Goal: Transaction & Acquisition: Purchase product/service

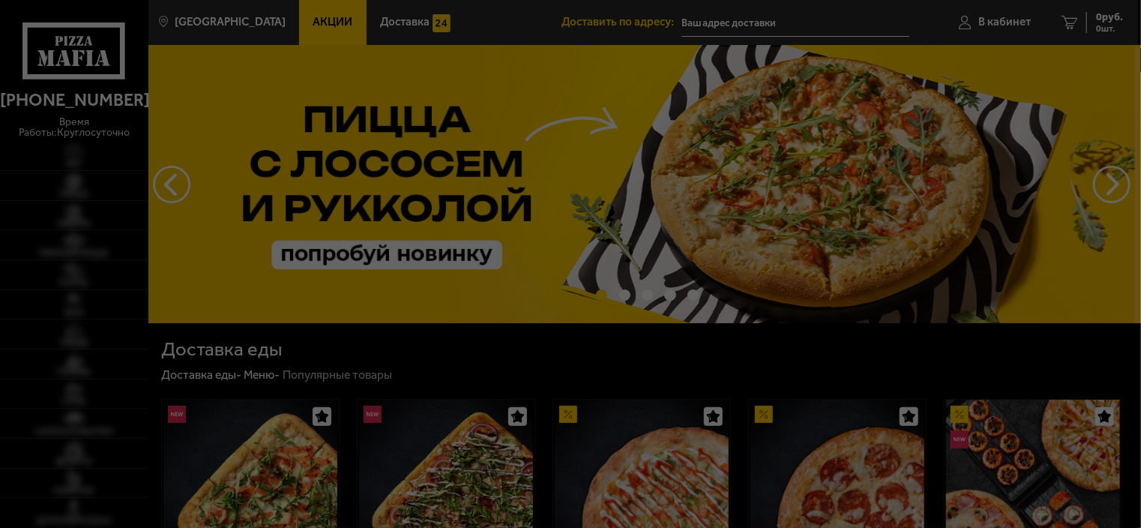
click at [1011, 20] on div at bounding box center [570, 264] width 1141 height 528
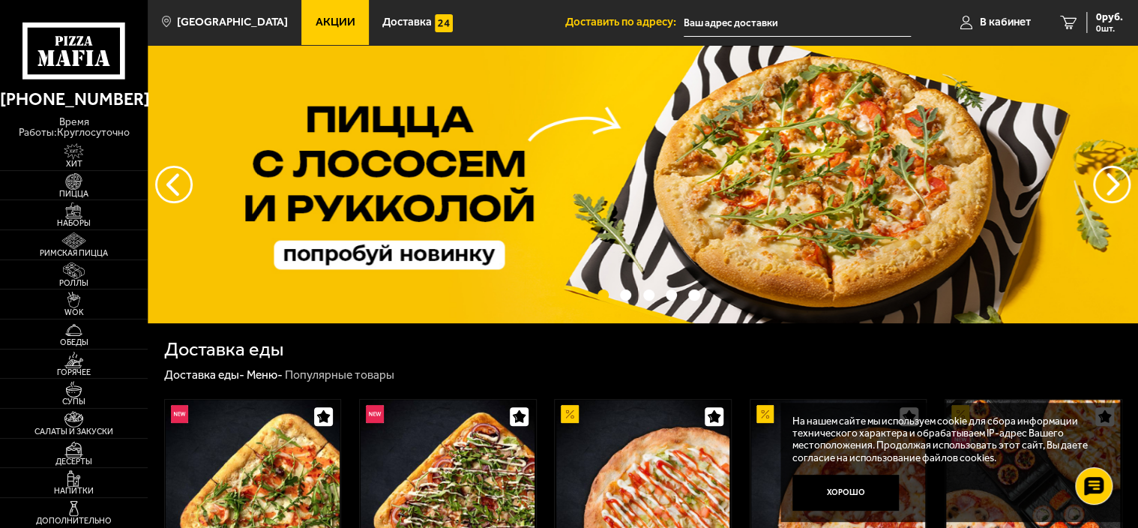
click at [1011, 20] on span "В кабинет" at bounding box center [1005, 21] width 51 height 11
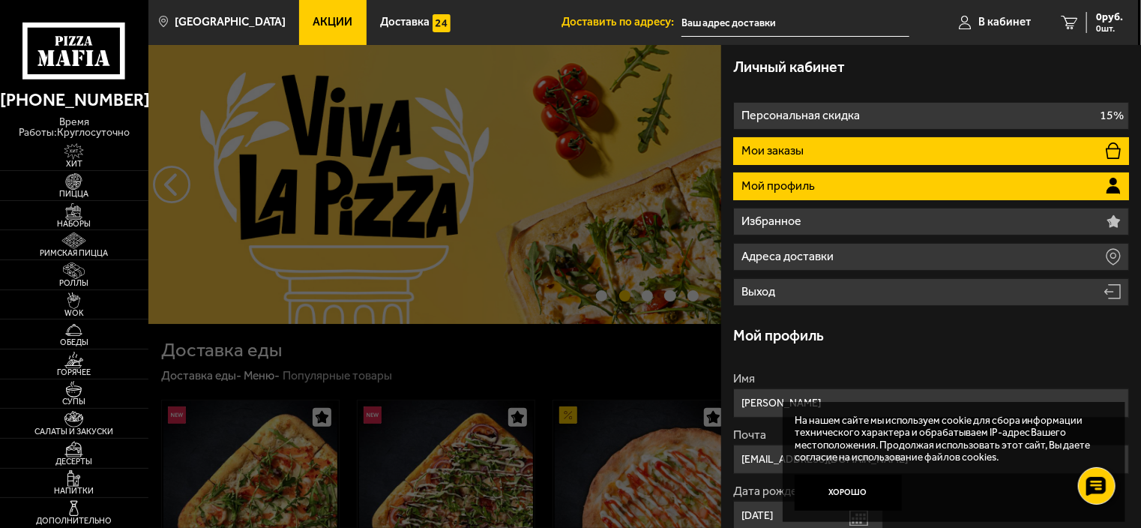
click at [1021, 148] on li "Мои заказы" at bounding box center [931, 151] width 396 height 28
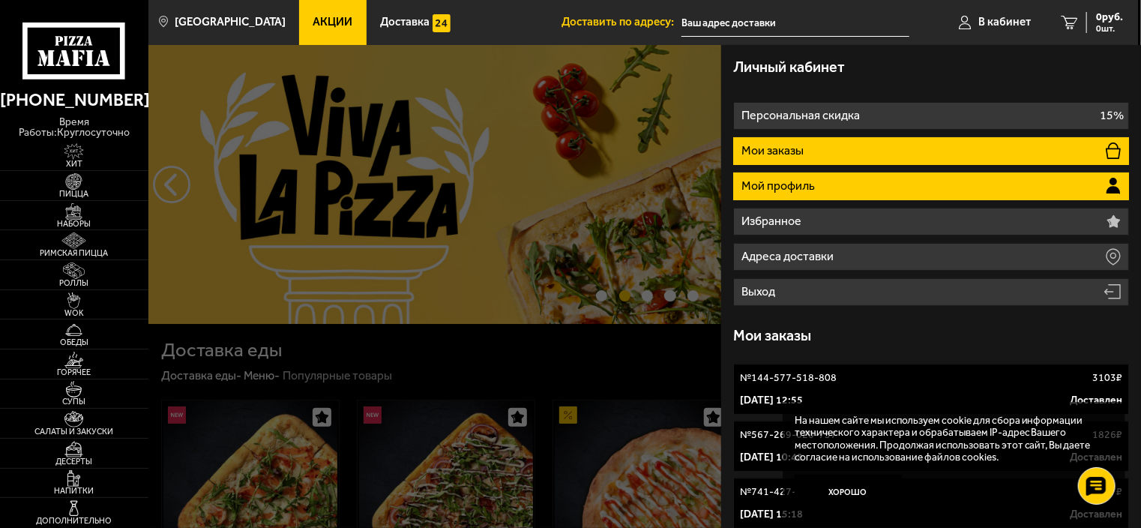
click at [964, 196] on li "Мой профиль" at bounding box center [931, 186] width 396 height 28
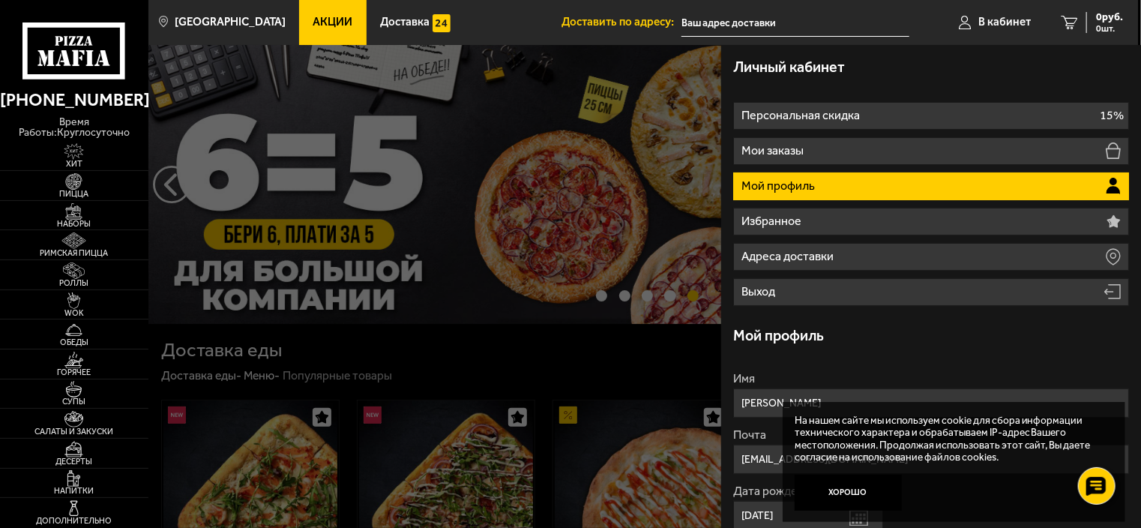
click at [313, 24] on span "Акции" at bounding box center [333, 21] width 40 height 11
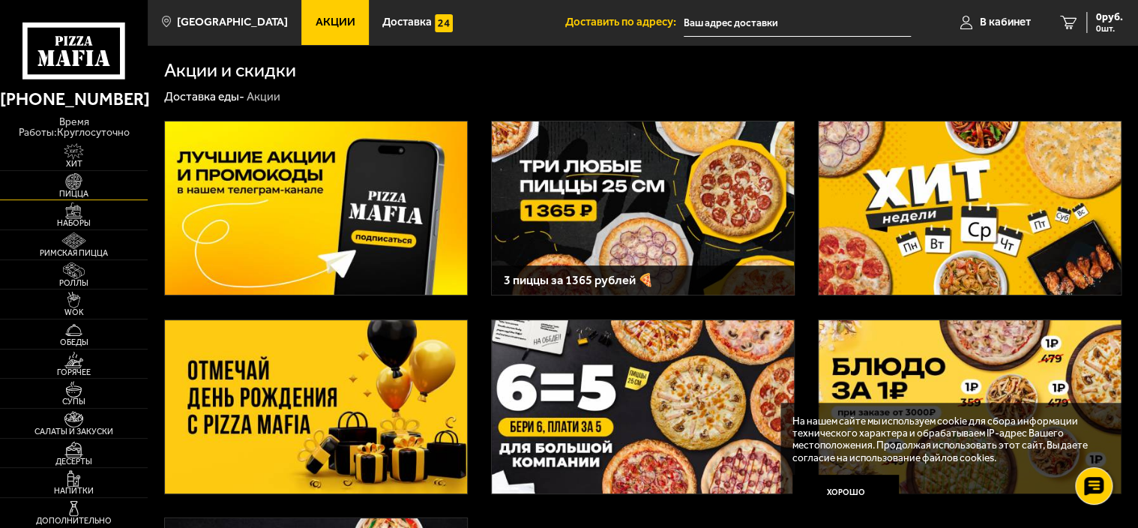
click at [72, 178] on img at bounding box center [74, 181] width 46 height 16
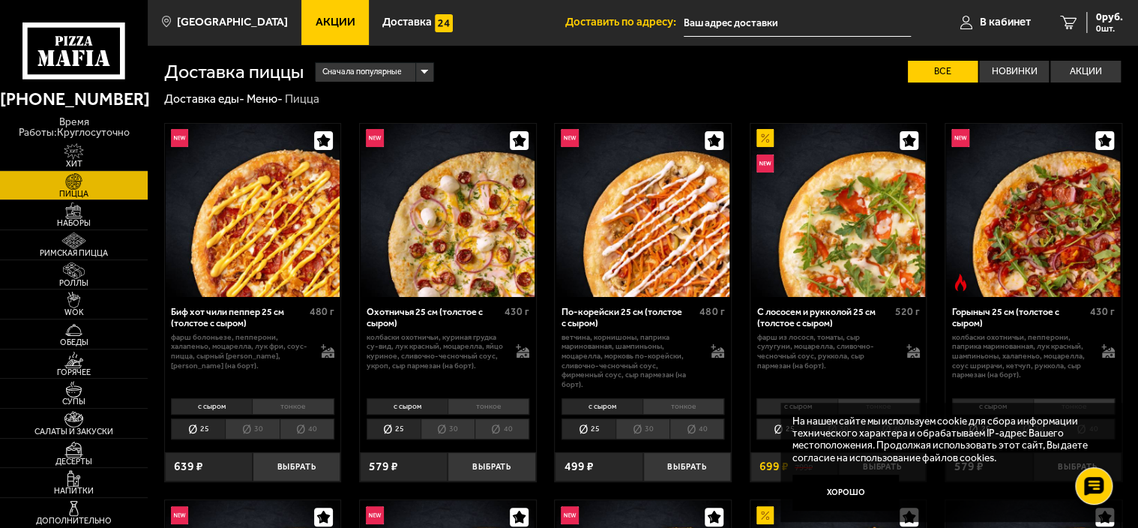
click at [624, 268] on img at bounding box center [643, 211] width 174 height 174
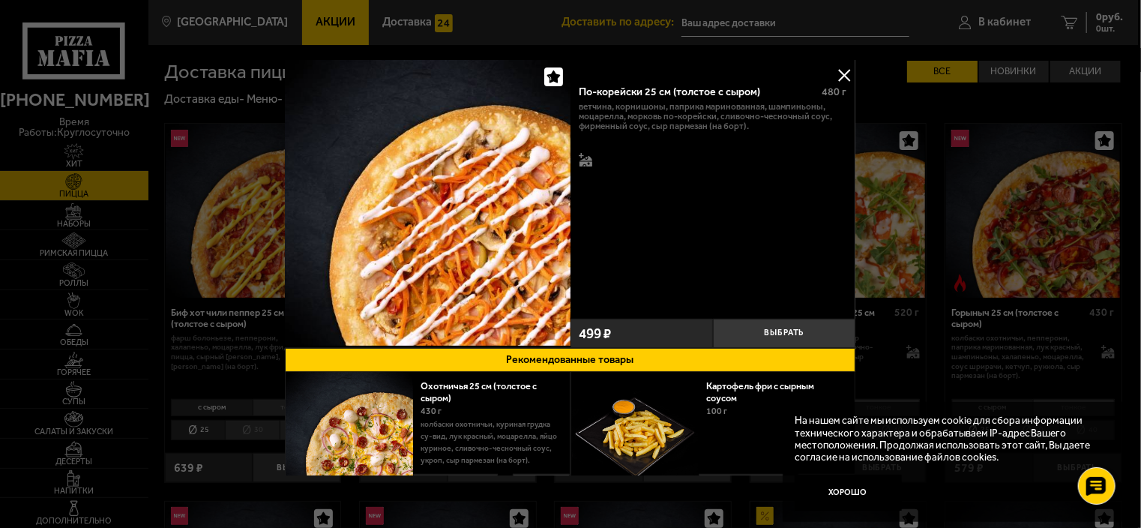
click at [834, 72] on button at bounding box center [844, 75] width 22 height 22
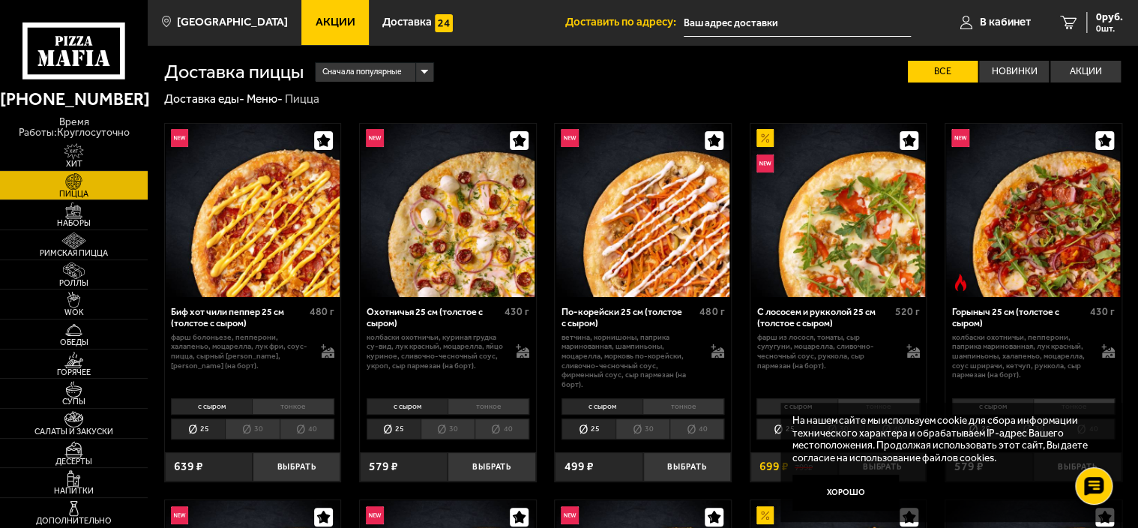
click at [425, 351] on p "колбаски охотничьи, куриная грудка су-вид, лук красный, моцарелла, яйцо куриное…" at bounding box center [434, 352] width 137 height 38
click at [474, 279] on img at bounding box center [447, 211] width 174 height 174
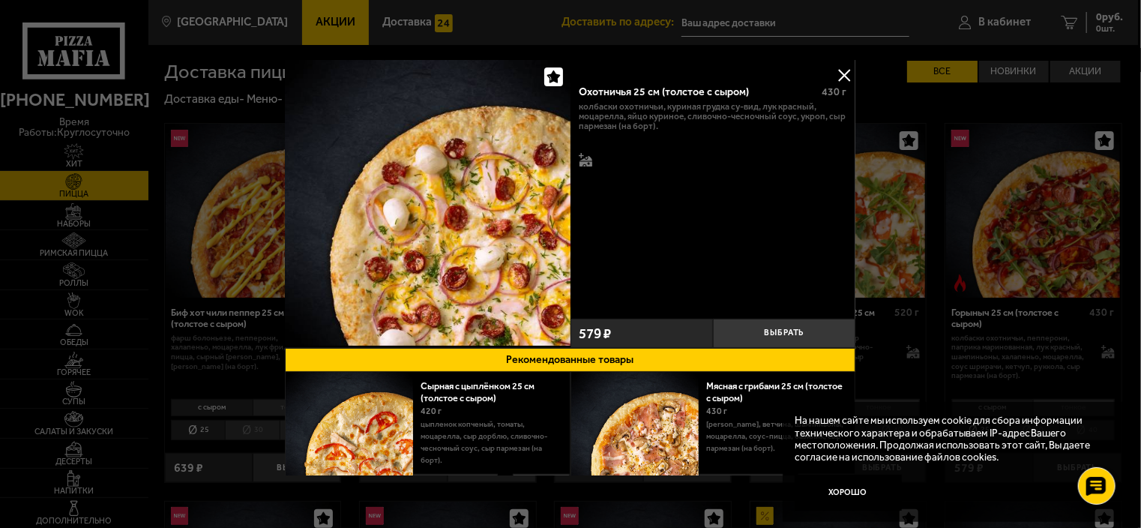
click at [833, 80] on button at bounding box center [844, 75] width 22 height 22
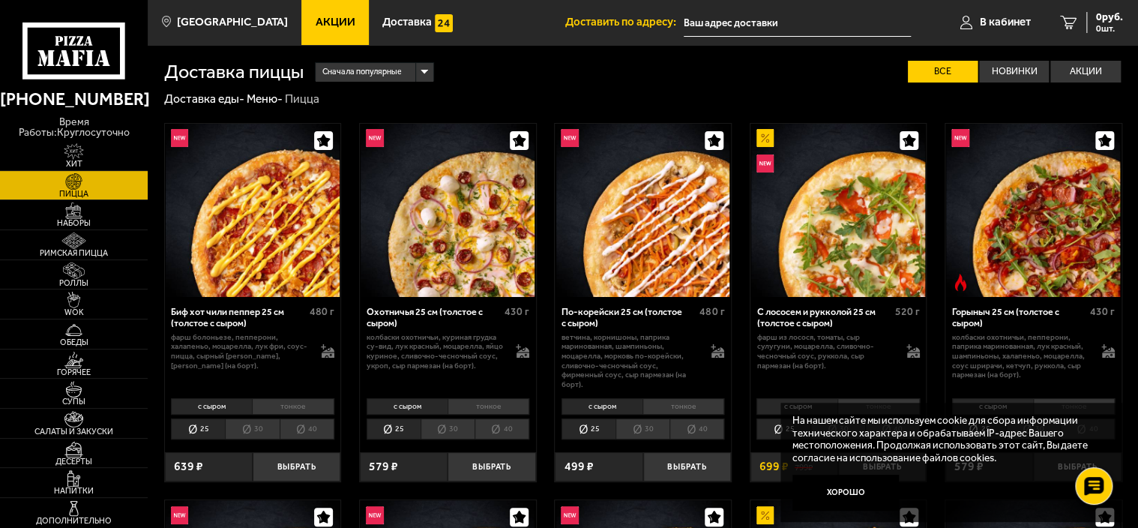
click at [501, 434] on li "40" at bounding box center [501, 428] width 55 height 21
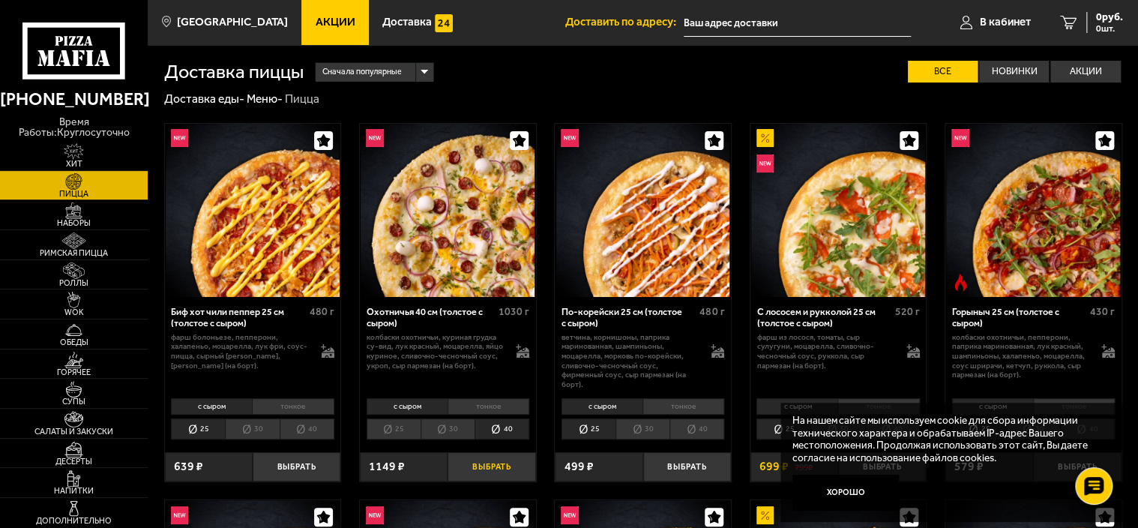
click at [491, 468] on button "Выбрать" at bounding box center [491, 466] width 88 height 29
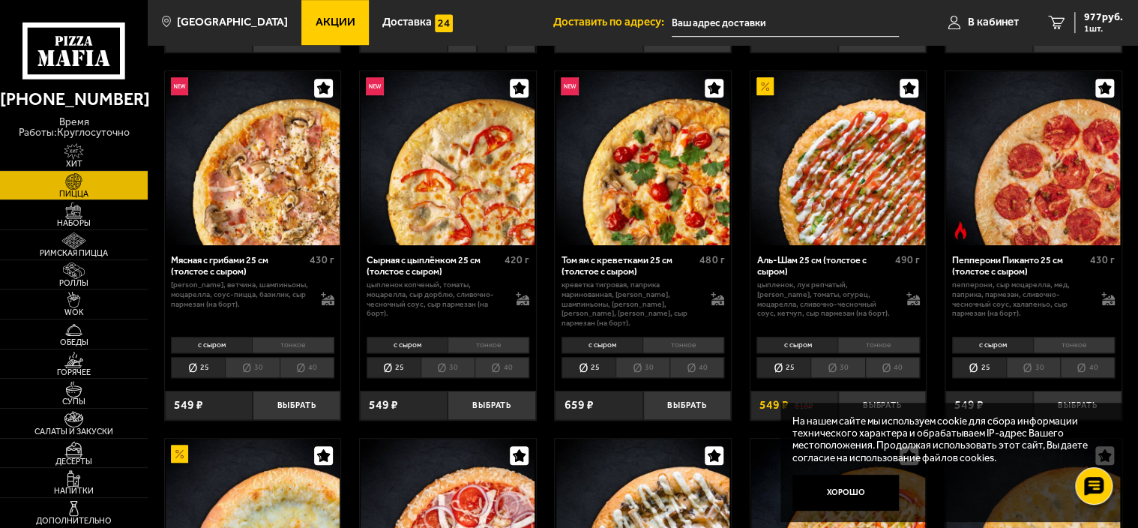
scroll to position [421, 0]
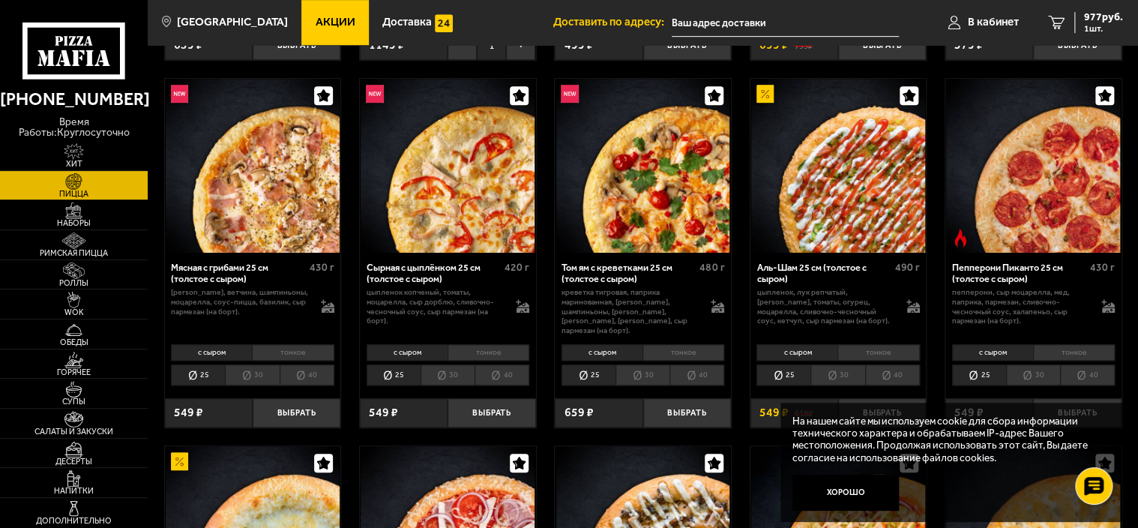
click at [886, 366] on li "40" at bounding box center [892, 374] width 55 height 21
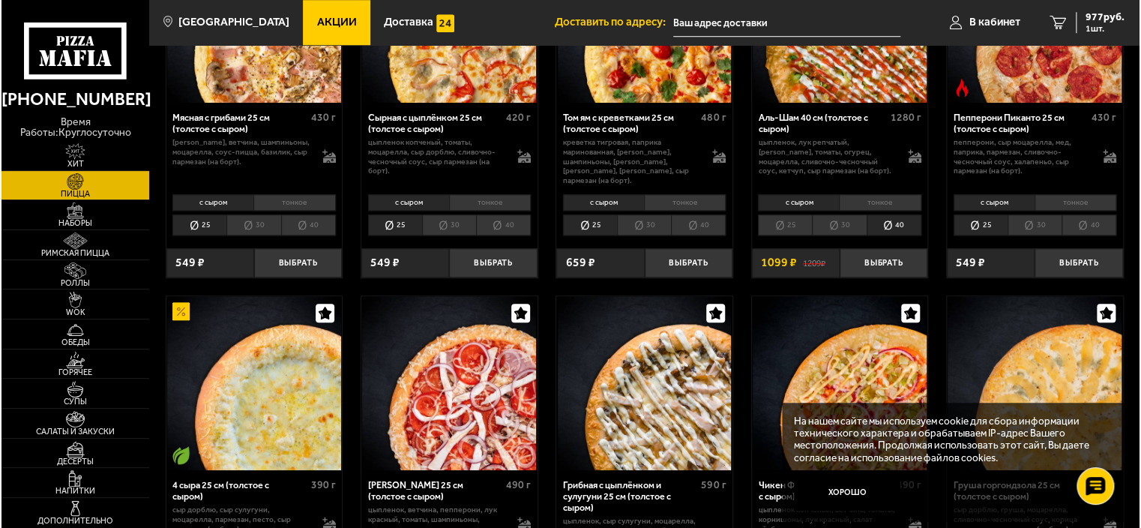
scroll to position [596, 0]
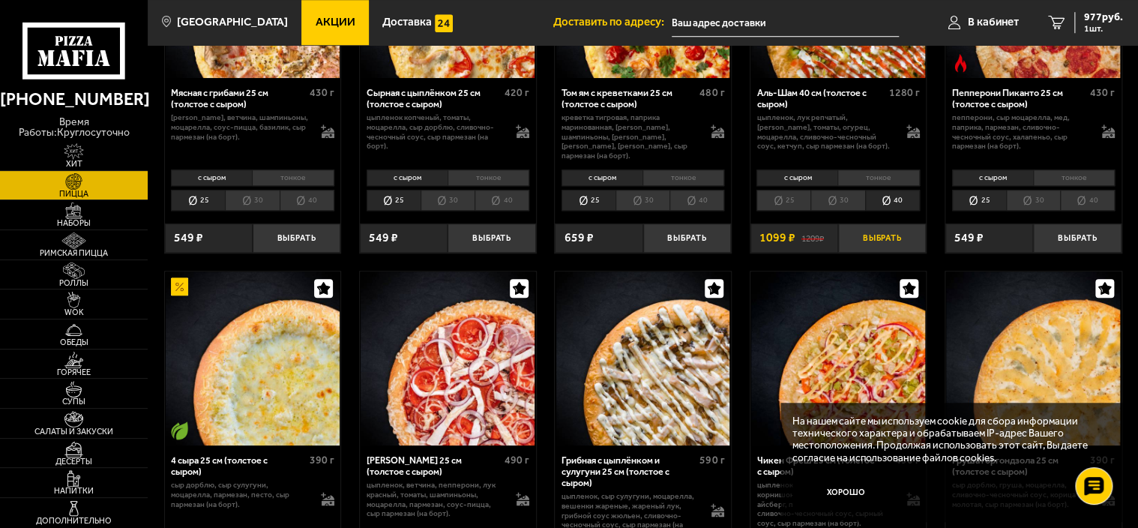
click at [870, 223] on button "Выбрать" at bounding box center [882, 237] width 88 height 29
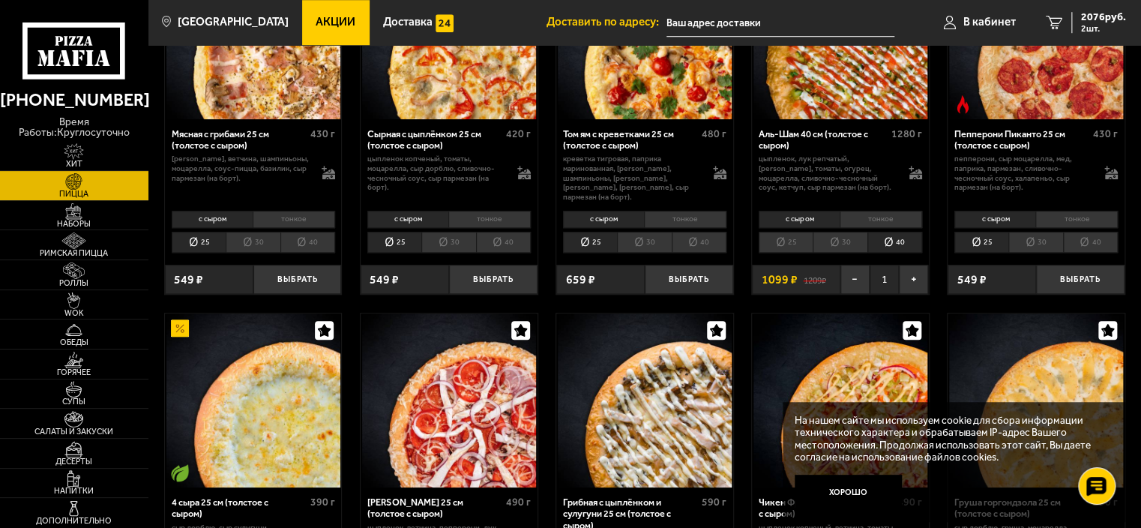
scroll to position [495, 0]
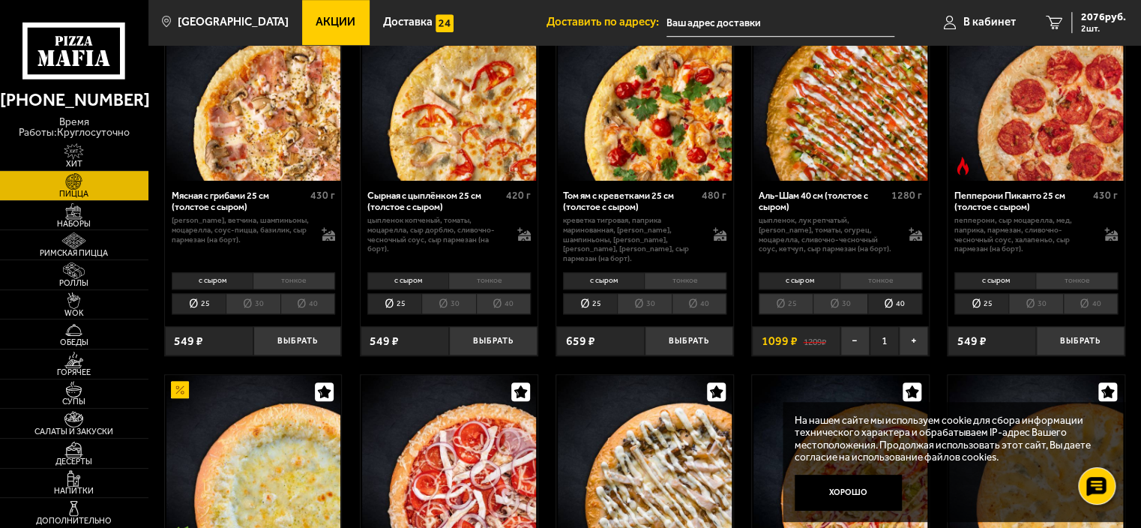
click at [1123, 134] on div at bounding box center [1035, 94] width 176 height 174
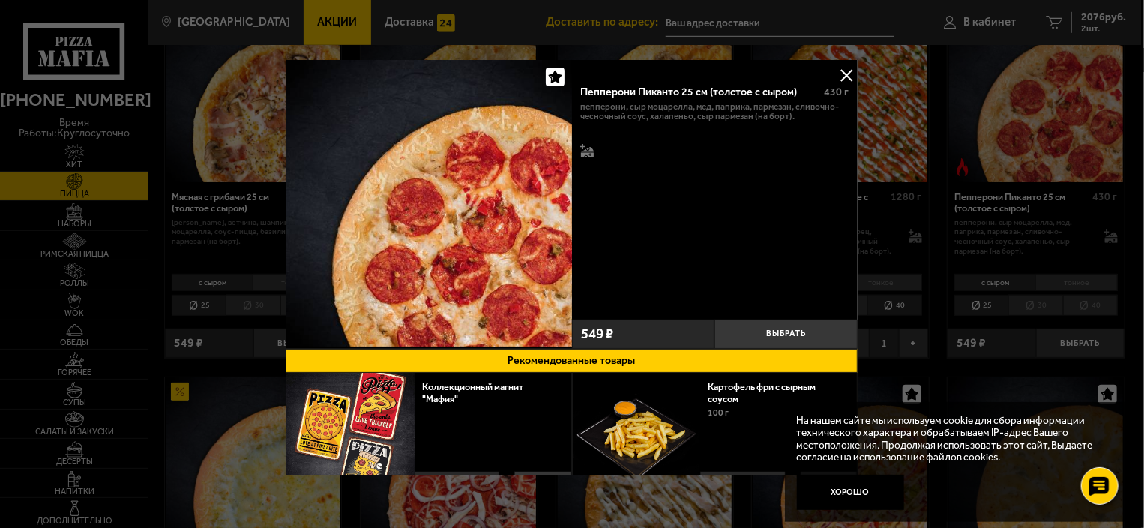
click at [845, 64] on button at bounding box center [847, 75] width 22 height 22
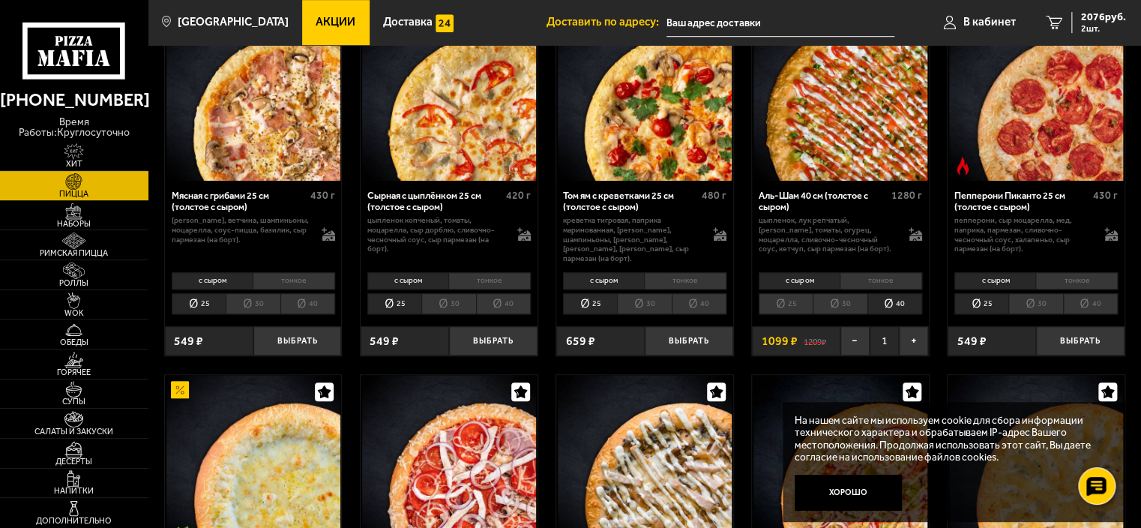
click at [460, 100] on img at bounding box center [449, 94] width 174 height 174
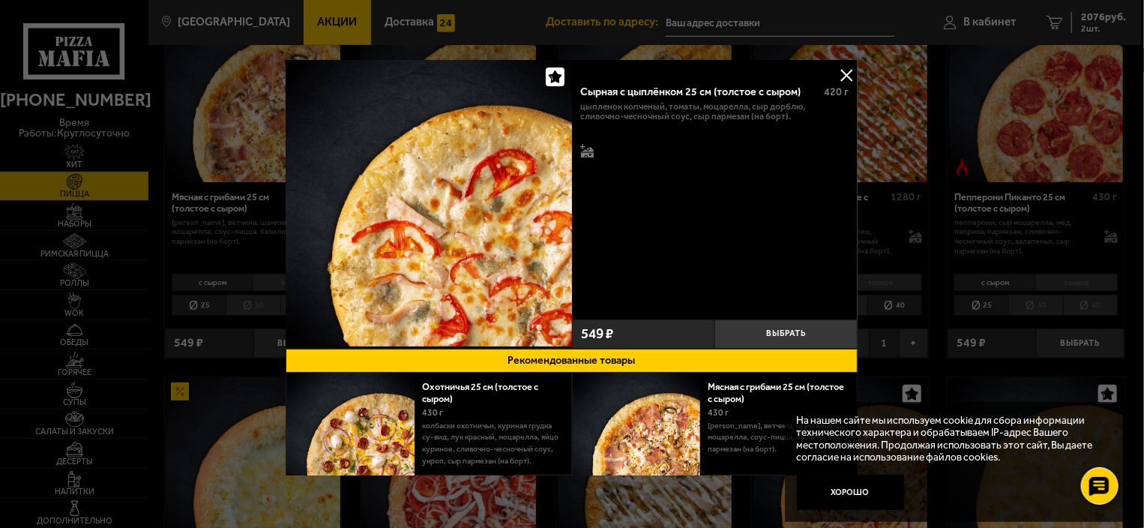
click at [848, 74] on button at bounding box center [847, 75] width 22 height 22
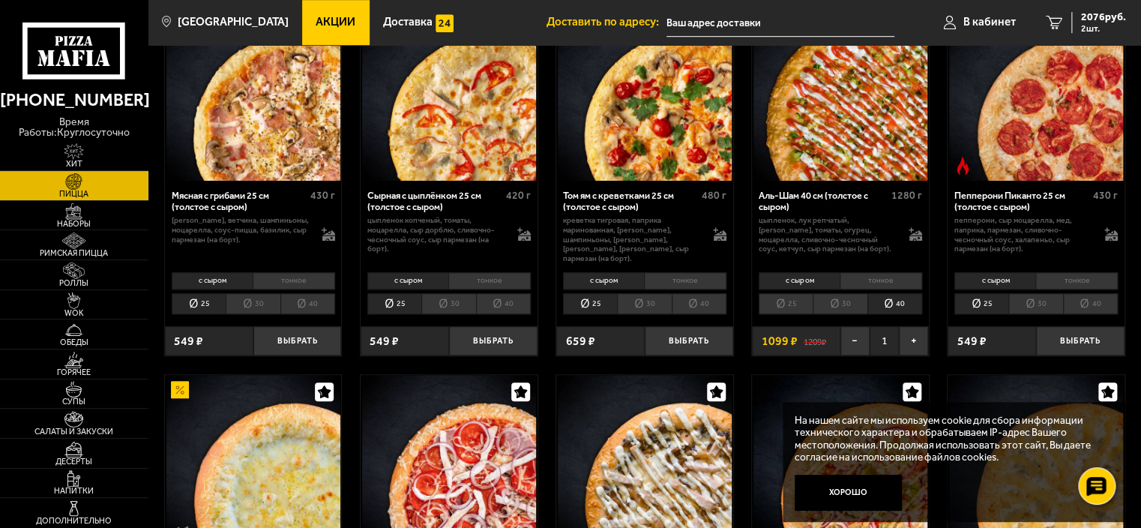
click at [495, 299] on li "40" at bounding box center [503, 303] width 55 height 21
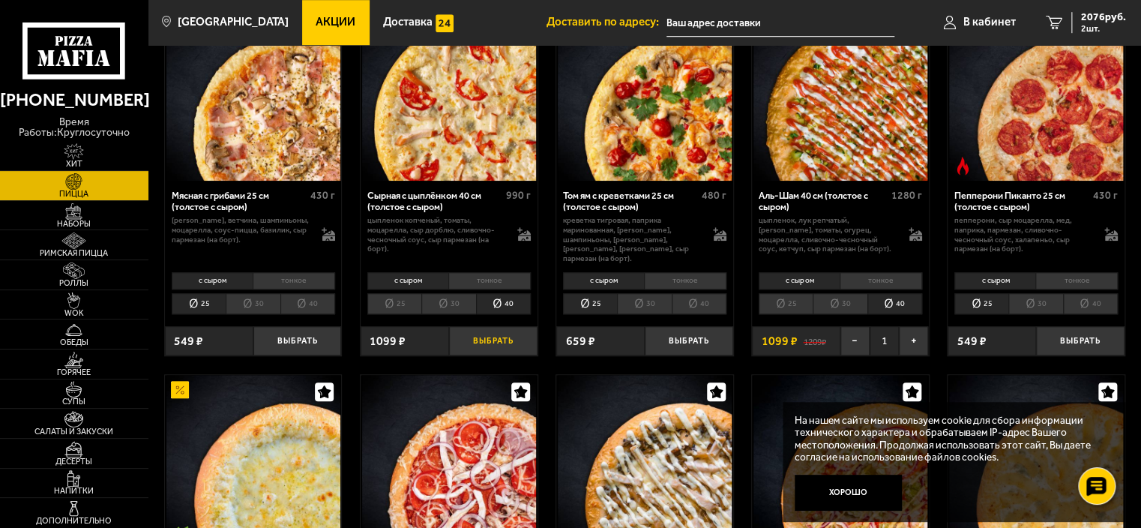
click at [492, 326] on button "Выбрать" at bounding box center [493, 340] width 88 height 29
click at [1106, 37] on link "3 3010 руб. 3 шт." at bounding box center [1085, 22] width 110 height 45
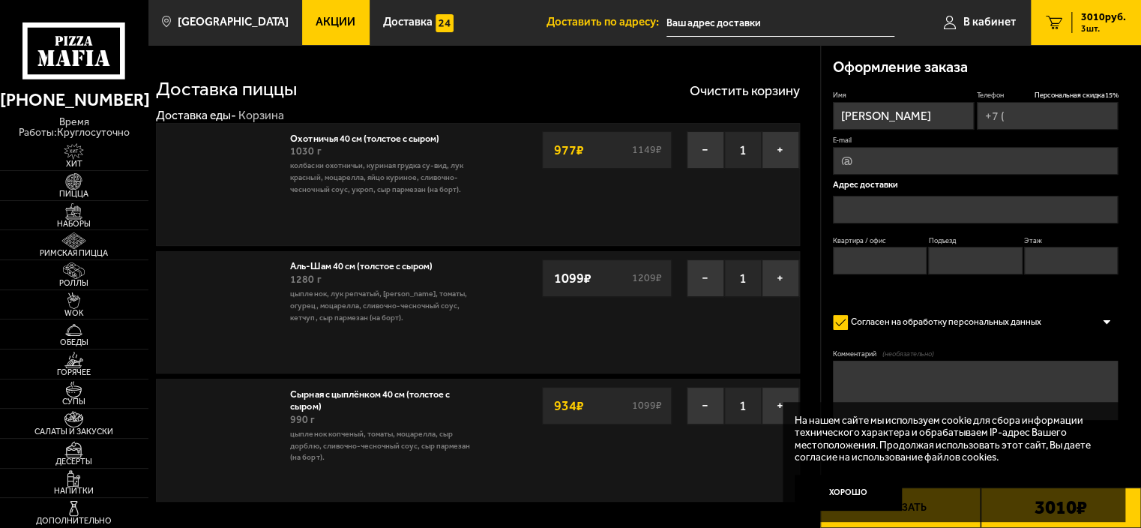
type input "[PHONE_NUMBER]"
type input "[STREET_ADDRESS]"
type input "66"
type input "4"
type input "2"
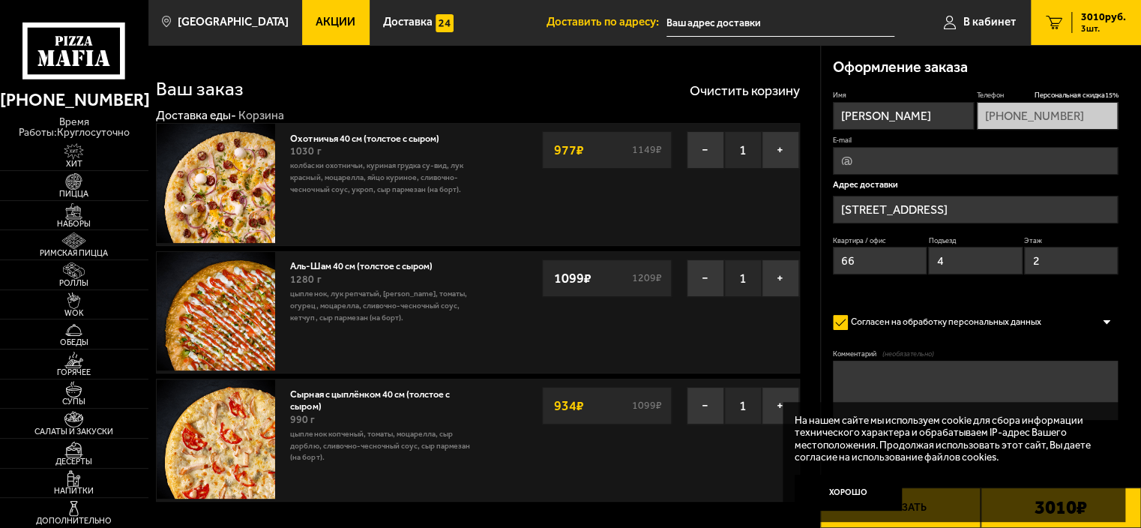
type input "[STREET_ADDRESS]"
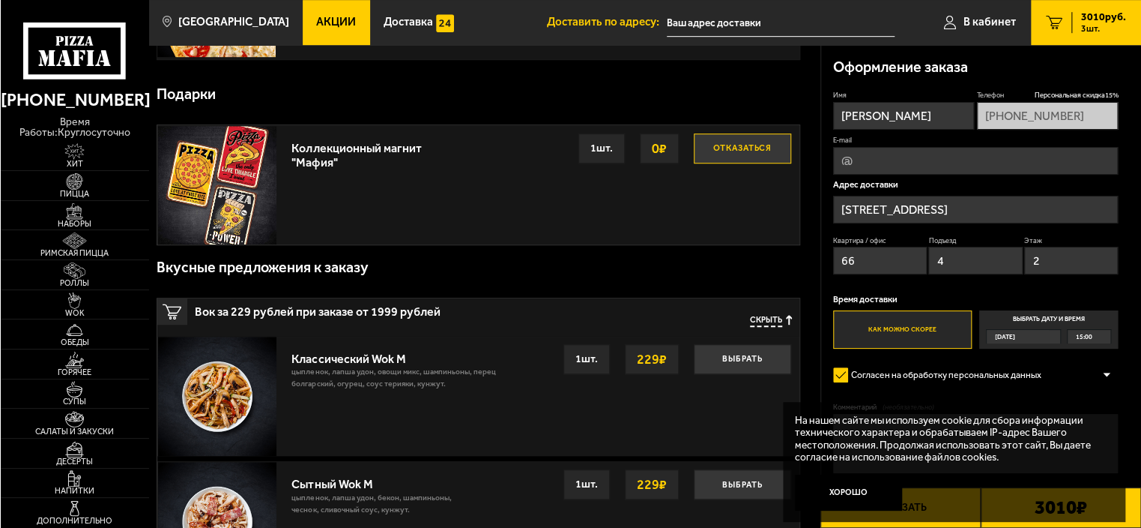
scroll to position [411, 0]
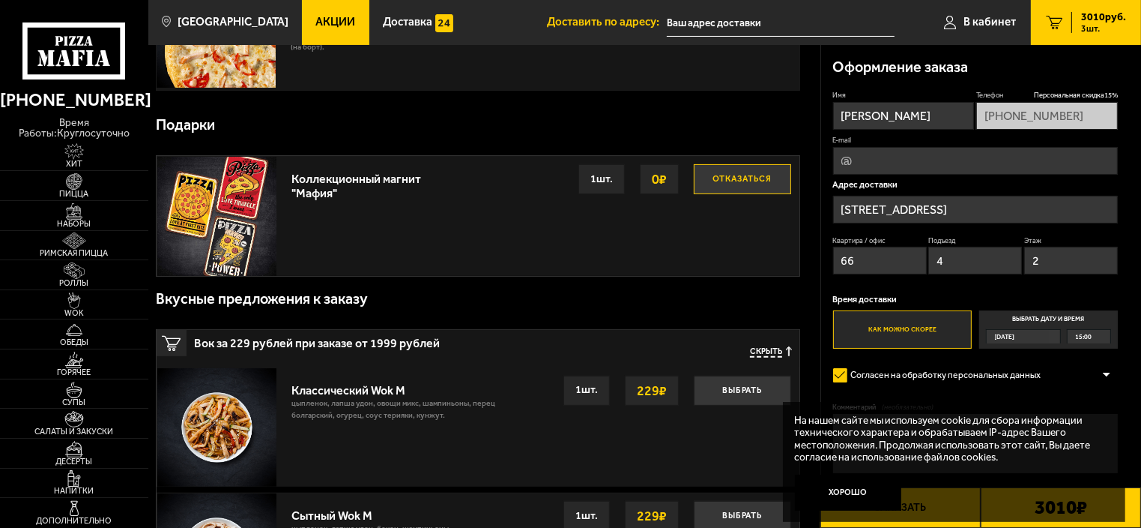
drag, startPoint x: 1141, startPoint y: 221, endPoint x: 1141, endPoint y: 322, distance: 100.4
click at [1137, 322] on div "Оформление заказа Имя [PERSON_NAME] скидка 15 % [PHONE_NUMBER] E-mail Адрес дос…" at bounding box center [981, 294] width 321 height 498
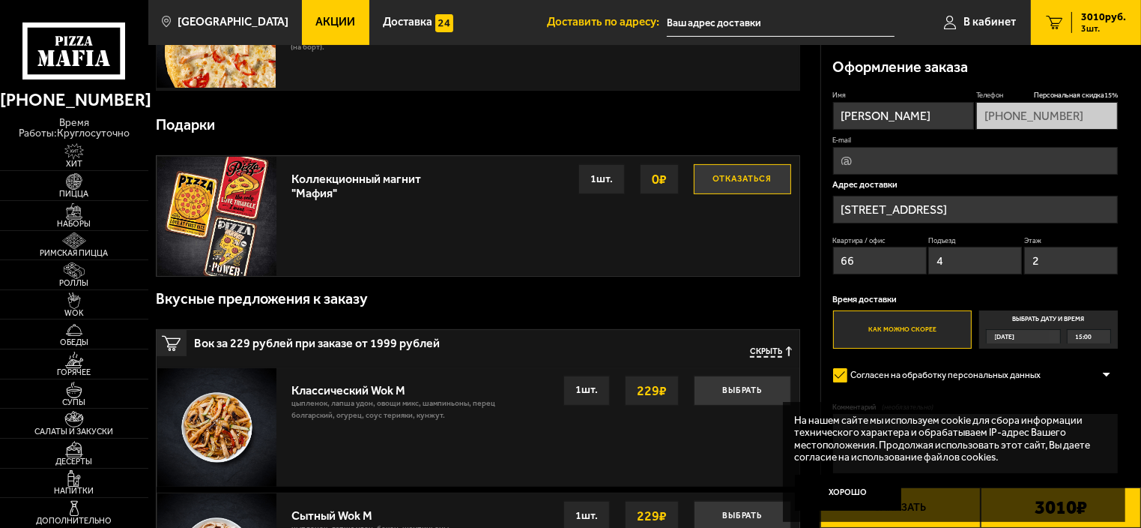
scroll to position [0, 0]
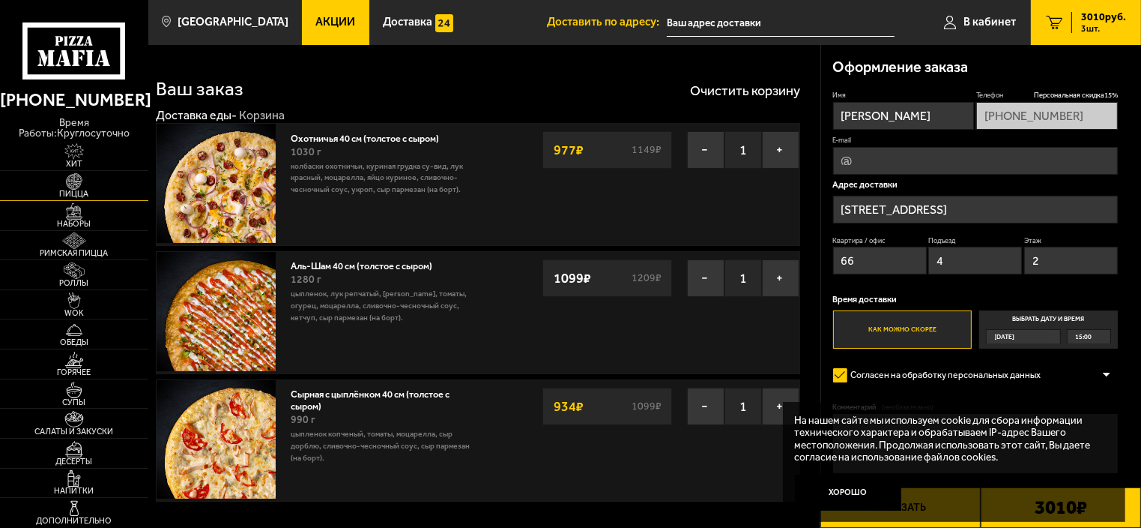
click at [79, 190] on span "Пицца" at bounding box center [74, 194] width 148 height 8
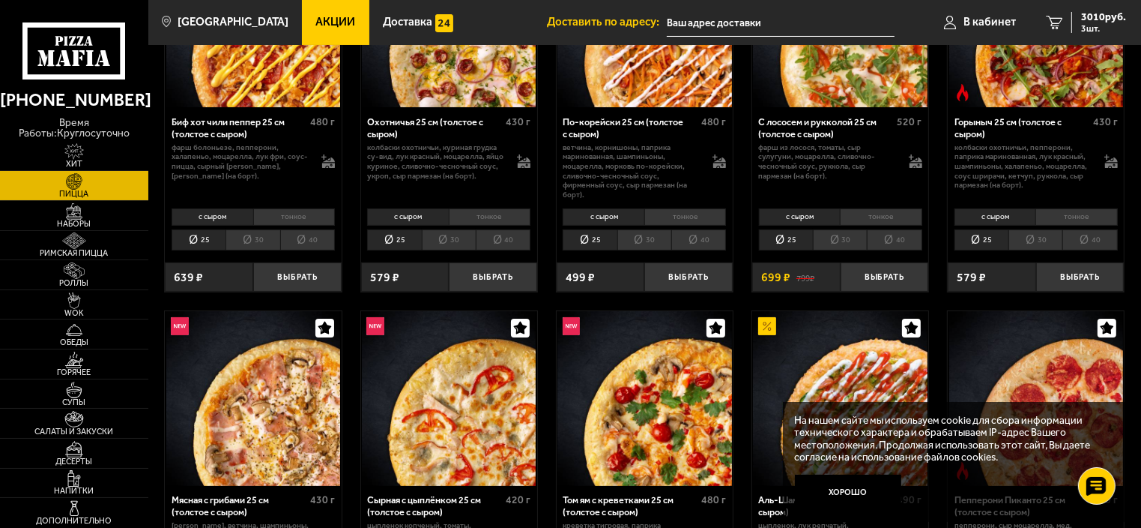
scroll to position [171, 0]
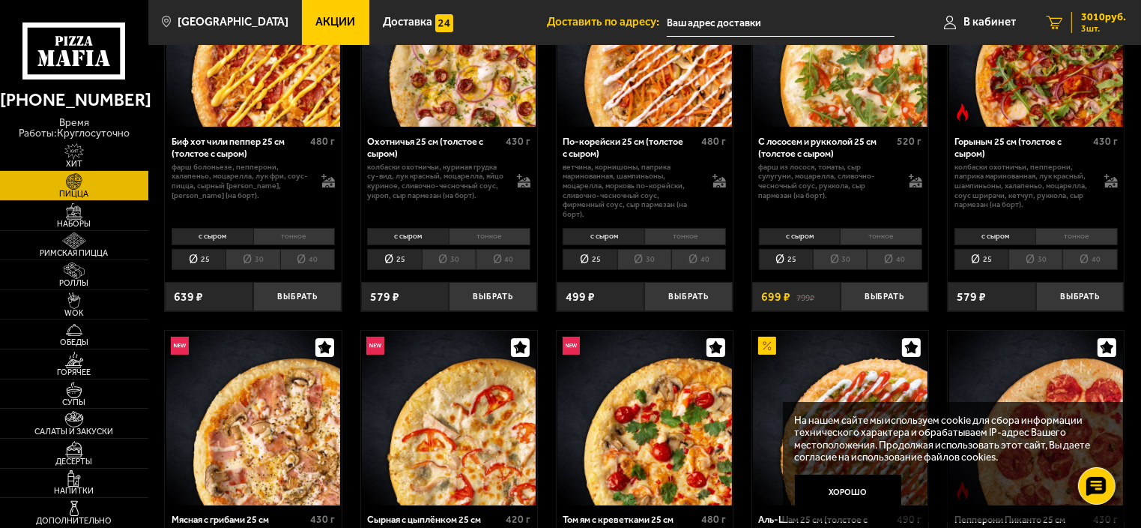
click at [1093, 24] on span "3 шт." at bounding box center [1103, 28] width 45 height 9
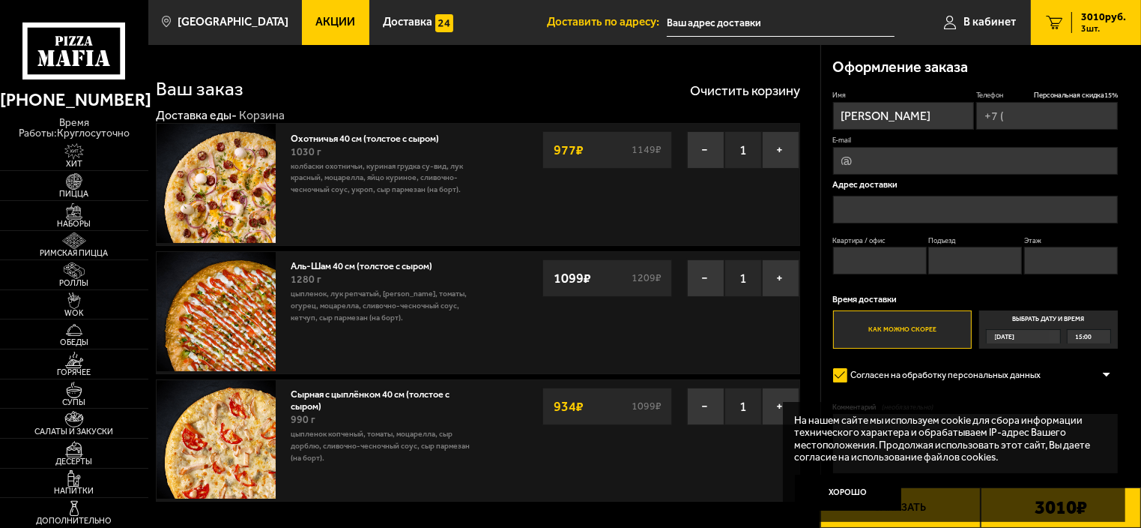
type input "[PHONE_NUMBER]"
type input "[STREET_ADDRESS]"
type input "66"
type input "4"
type input "2"
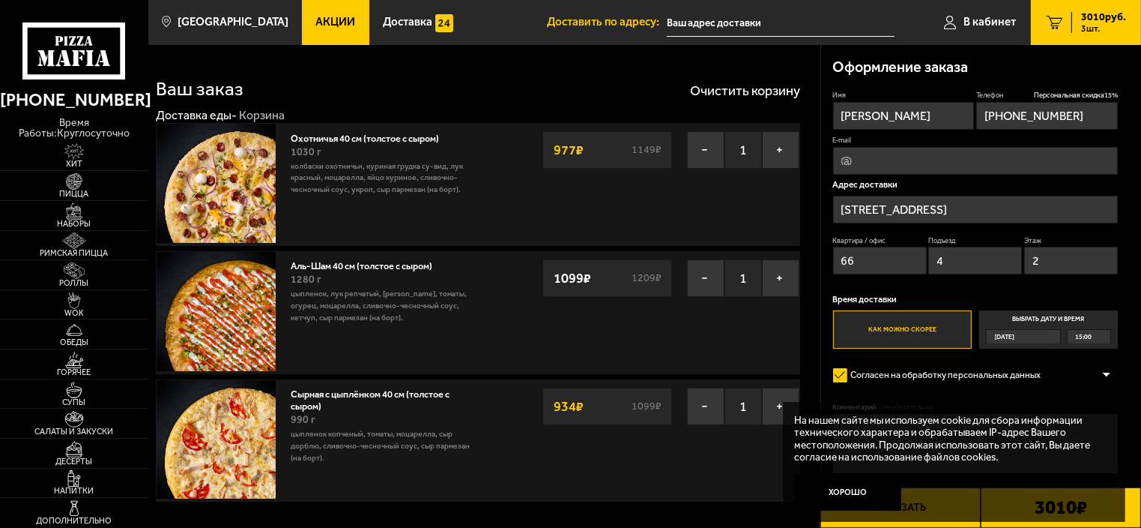
type input "[STREET_ADDRESS]"
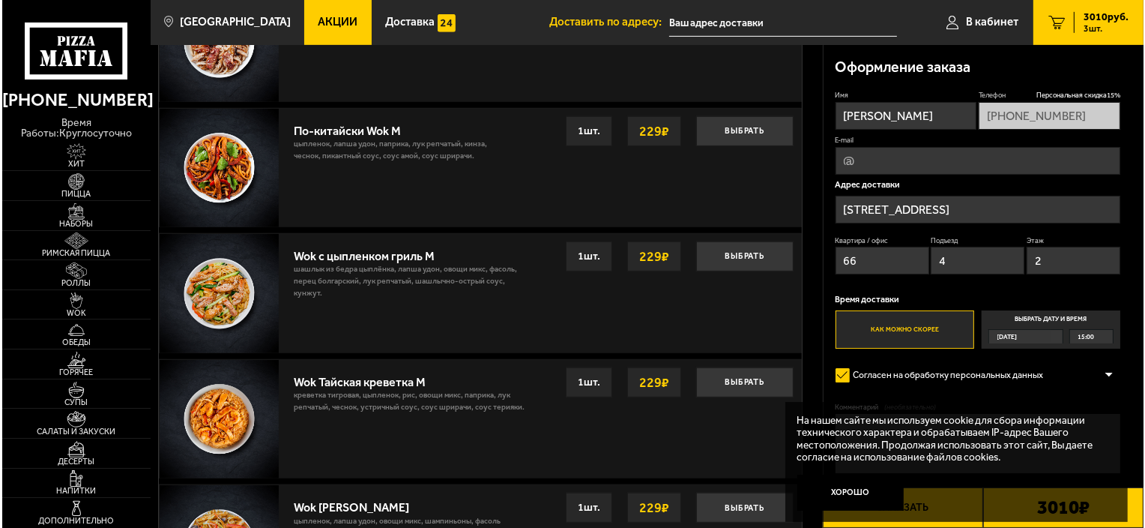
scroll to position [939, 0]
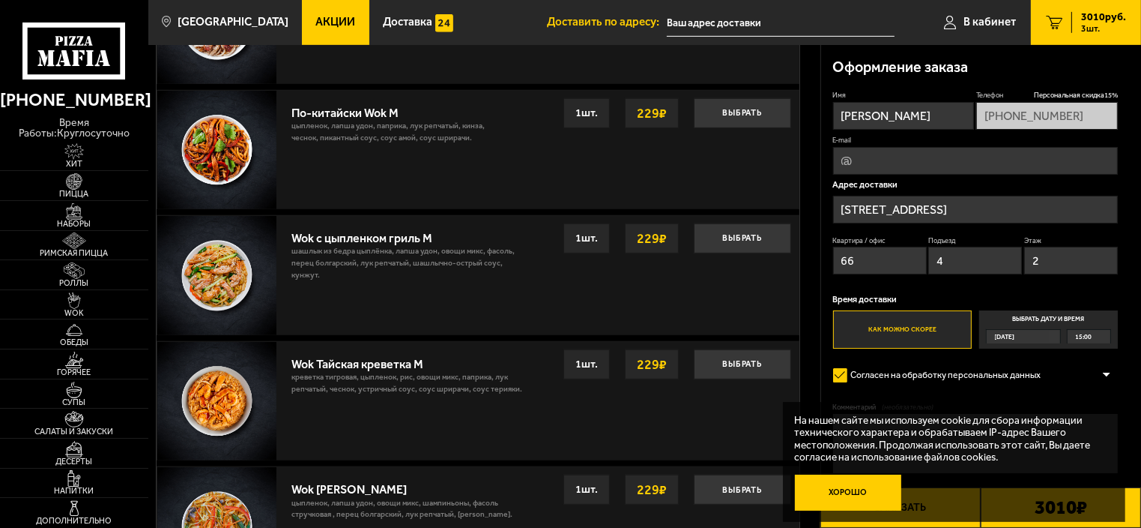
click at [851, 500] on button "Хорошо" at bounding box center [848, 492] width 107 height 36
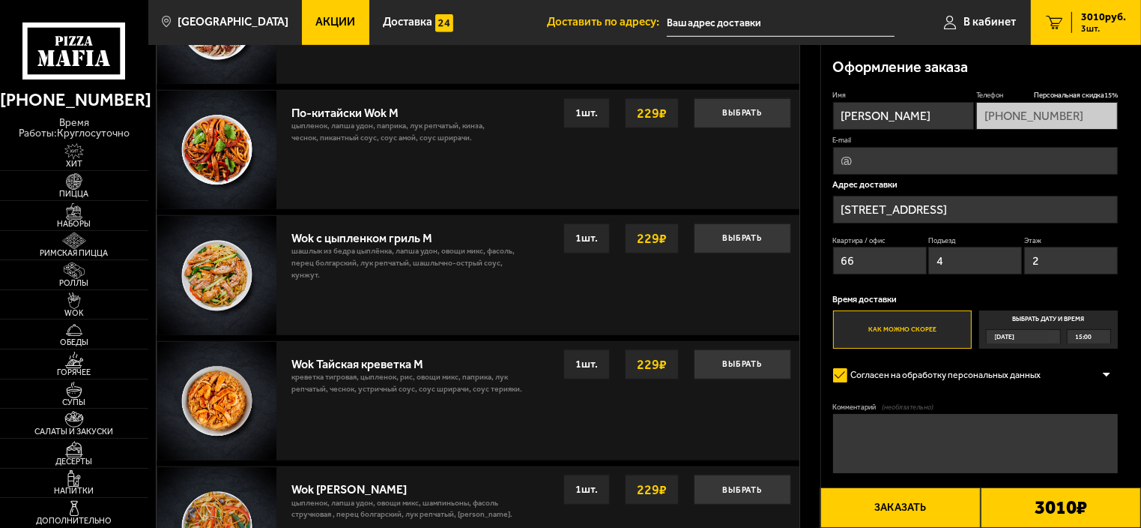
click at [950, 507] on button "Заказать" at bounding box center [901, 507] width 160 height 40
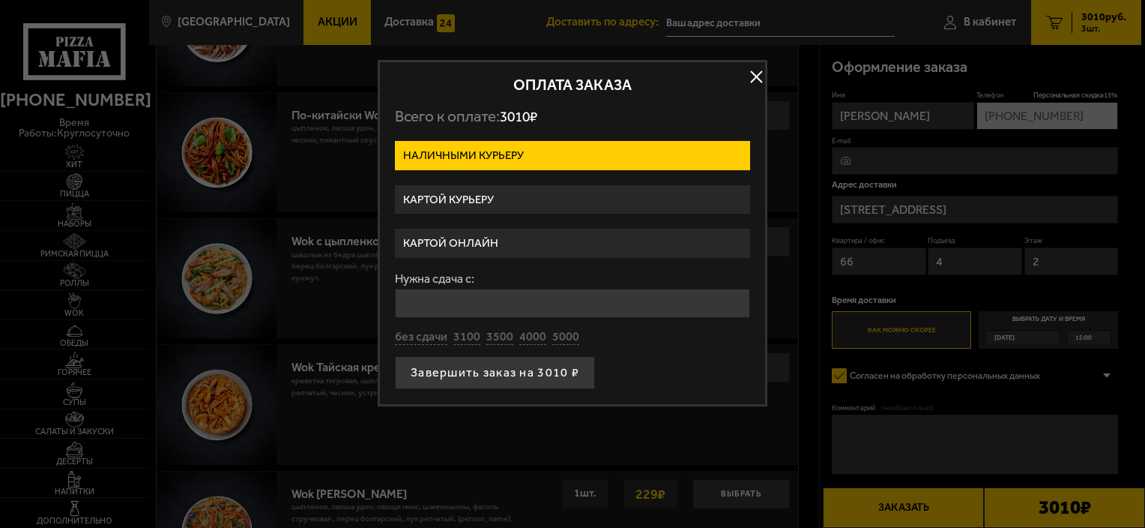
click at [625, 205] on label "Картой курьеру" at bounding box center [572, 199] width 355 height 29
click at [0, 0] on input "Картой курьеру" at bounding box center [0, 0] width 0 height 0
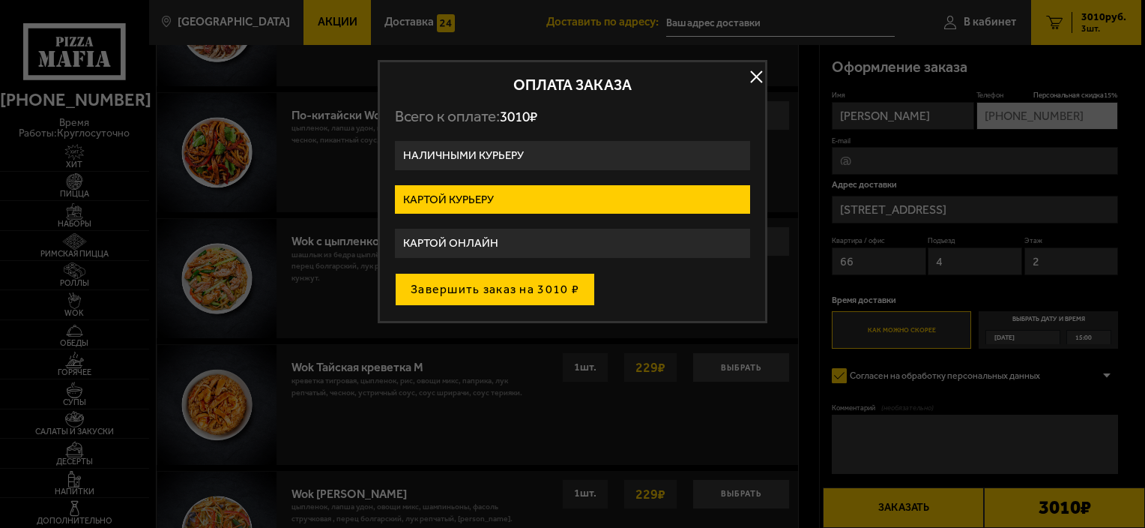
click at [557, 287] on button "Завершить заказ на 3010 ₽" at bounding box center [495, 289] width 200 height 33
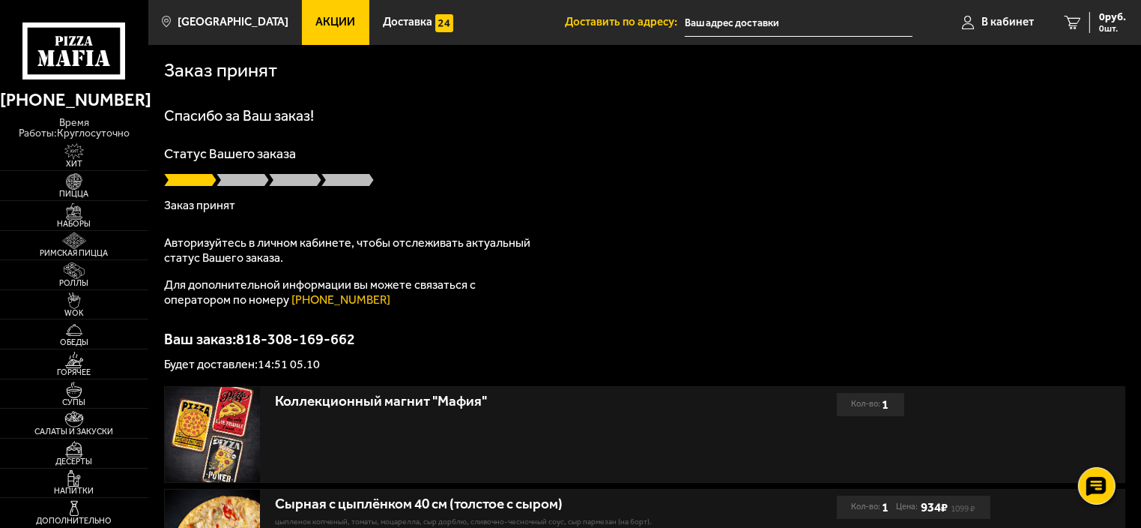
click at [557, 287] on div "Спасибо за Ваш заказ! Статус Вашего заказа Заказ принят Авторизуйтесь в личном …" at bounding box center [644, 239] width 961 height 262
click at [691, 264] on div "Спасибо за Ваш заказ! Статус Вашего заказа Заказ принят Авторизуйтесь в личном …" at bounding box center [644, 239] width 961 height 262
